Goal: Information Seeking & Learning: Learn about a topic

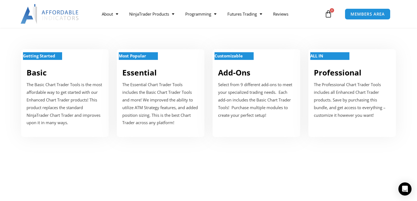
scroll to position [218, 0]
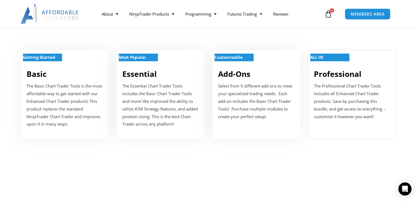
click at [332, 55] on p "ALL IN" at bounding box center [329, 58] width 39 height 8
click at [234, 58] on strong "Customizable" at bounding box center [228, 56] width 28 height 5
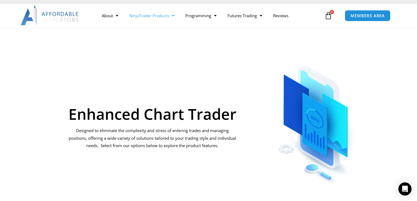
scroll to position [21, 0]
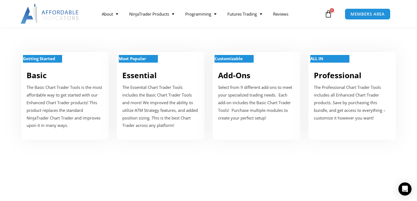
scroll to position [218, 0]
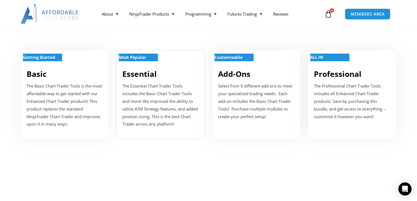
click at [135, 57] on strong "Most Popular" at bounding box center [132, 56] width 27 height 5
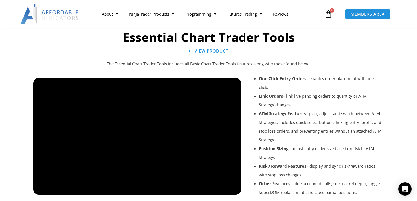
scroll to position [599, 0]
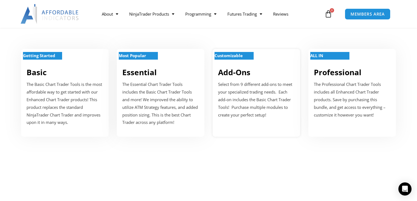
scroll to position [218, 0]
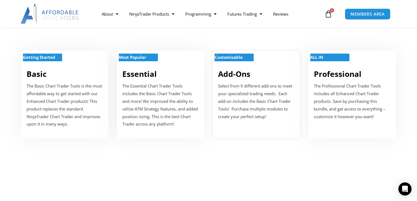
click at [225, 58] on strong "Customizable" at bounding box center [228, 56] width 28 height 5
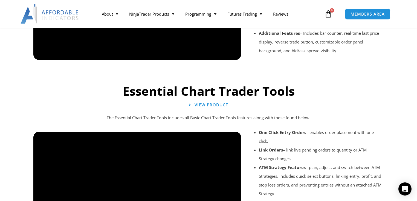
scroll to position [545, 0]
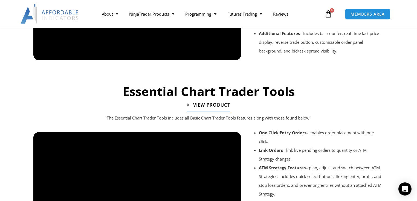
click at [205, 104] on span "View Product" at bounding box center [211, 105] width 37 height 5
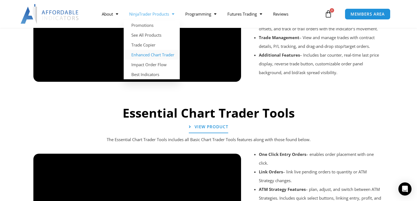
scroll to position [523, 0]
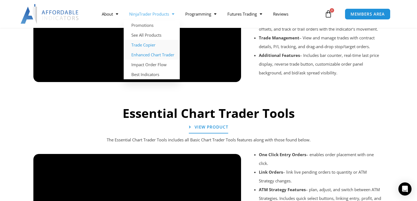
click at [146, 45] on link "Trade Copier" at bounding box center [152, 45] width 56 height 10
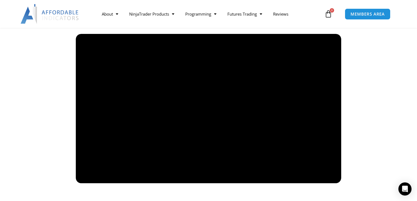
scroll to position [394, 0]
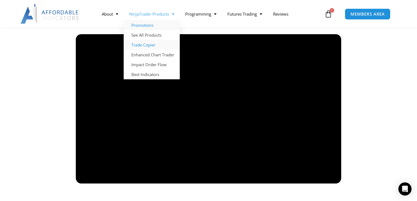
click at [142, 25] on link "Promotions" at bounding box center [152, 25] width 56 height 10
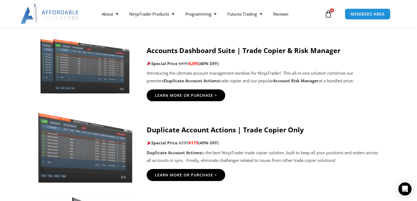
scroll to position [305, 0]
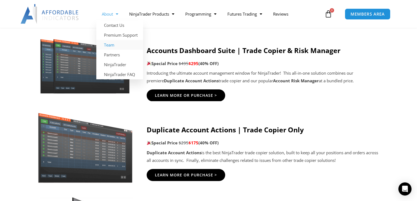
click at [103, 44] on link "Team" at bounding box center [119, 45] width 47 height 10
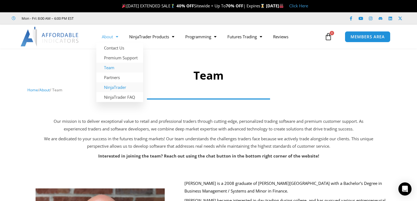
click at [106, 86] on link "NinjaTrader" at bounding box center [119, 87] width 47 height 10
